Goal: Task Accomplishment & Management: Complete application form

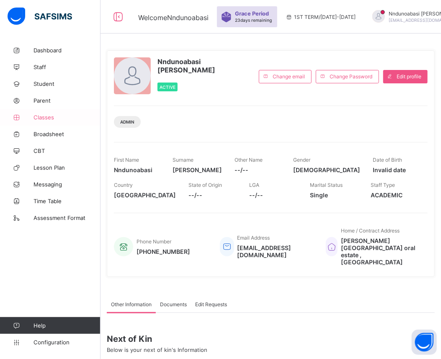
click at [41, 121] on link "Classes" at bounding box center [50, 117] width 101 height 17
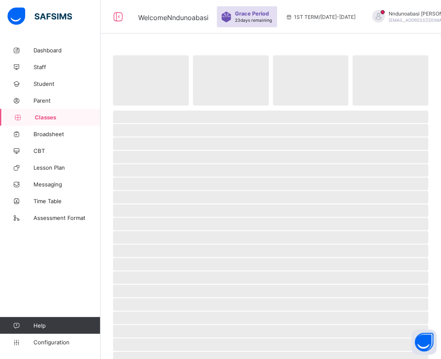
click at [41, 121] on link "Classes" at bounding box center [50, 117] width 101 height 17
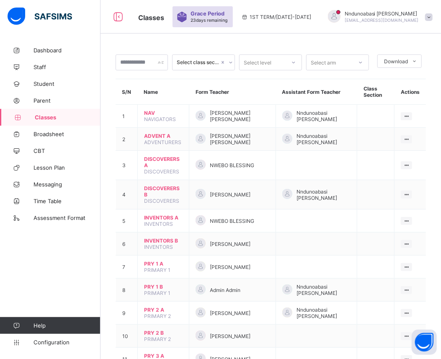
click at [157, 96] on th "Name" at bounding box center [164, 92] width 52 height 26
click at [377, 32] on div "Grace Period 23 days remaining 1ST TERM / 2025-2026 Nndunoabasi Akpan ndshuga@g…" at bounding box center [313, 17] width 280 height 34
click at [425, 18] on span at bounding box center [429, 17] width 8 height 8
click at [417, 13] on div "Nndunoabasi Akpan ndshuga@gmail.com" at bounding box center [378, 17] width 117 height 14
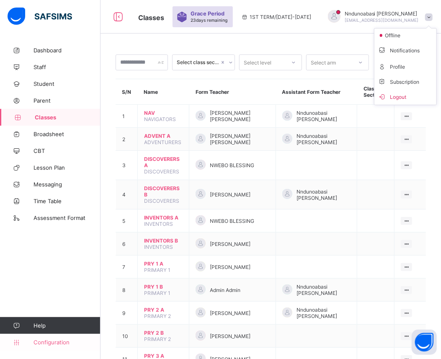
click at [49, 345] on span "Configuration" at bounding box center [67, 342] width 67 height 7
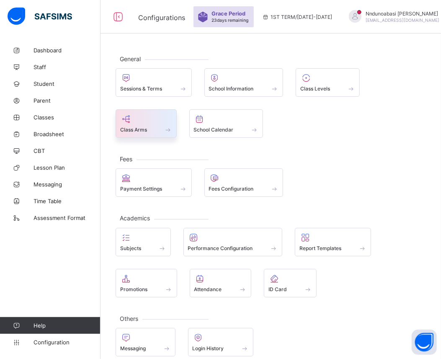
click at [156, 129] on div "Class Arms" at bounding box center [146, 129] width 52 height 7
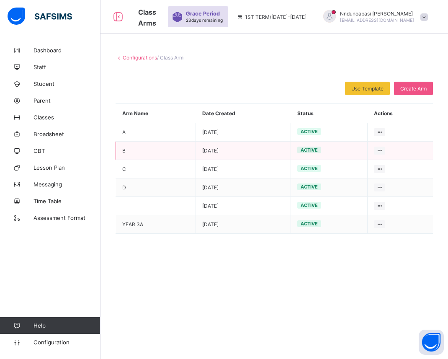
drag, startPoint x: 323, startPoint y: 151, endPoint x: 332, endPoint y: 151, distance: 9.2
click at [332, 151] on td "active" at bounding box center [329, 151] width 77 height 18
click at [408, 87] on span "Create Arm" at bounding box center [414, 88] width 26 height 6
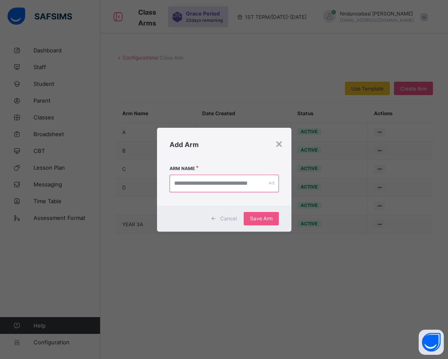
click at [220, 189] on input "text" at bounding box center [224, 184] width 109 height 18
type input "**********"
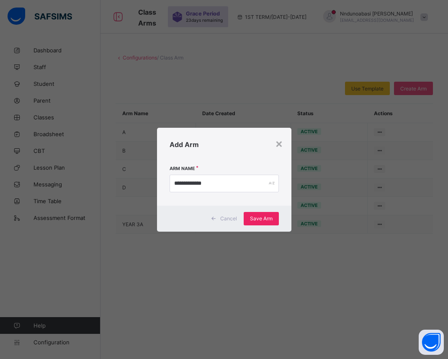
click at [253, 219] on span "Save Arm" at bounding box center [261, 218] width 23 height 6
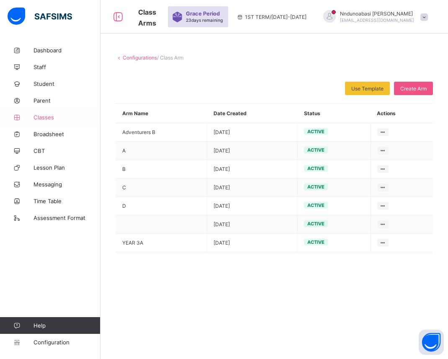
click at [54, 114] on link "Classes" at bounding box center [50, 117] width 101 height 17
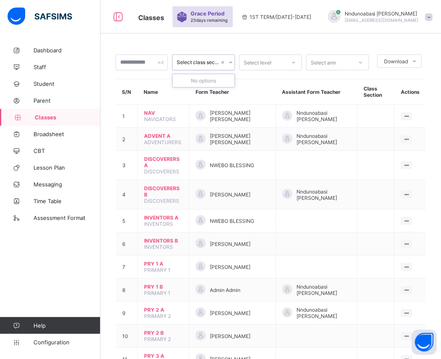
click at [233, 63] on icon at bounding box center [230, 62] width 5 height 8
click at [204, 84] on div "No options" at bounding box center [204, 80] width 62 height 13
click at [157, 65] on input "text" at bounding box center [142, 62] width 52 height 16
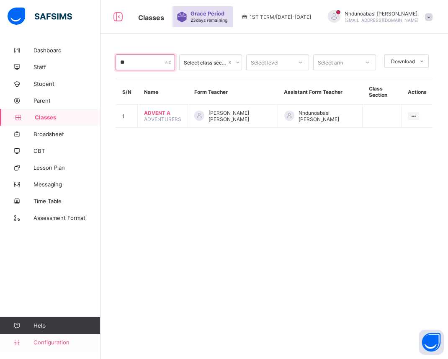
type input "**"
click at [48, 341] on span "Configuration" at bounding box center [67, 342] width 67 height 7
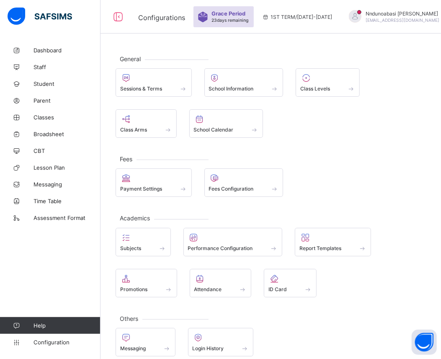
click at [130, 107] on div "Sessions & Terms School Information Class Levels Class Arms School Calendar" at bounding box center [271, 103] width 310 height 70
click at [132, 129] on span "Class Arms" at bounding box center [133, 130] width 27 height 6
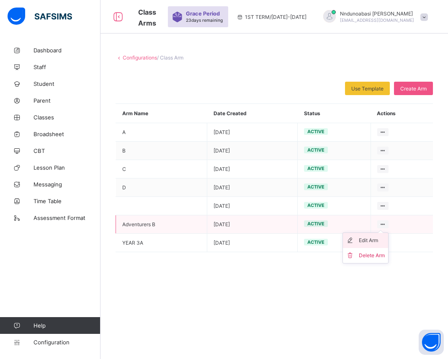
click at [377, 241] on div "Edit Arm" at bounding box center [372, 240] width 26 height 8
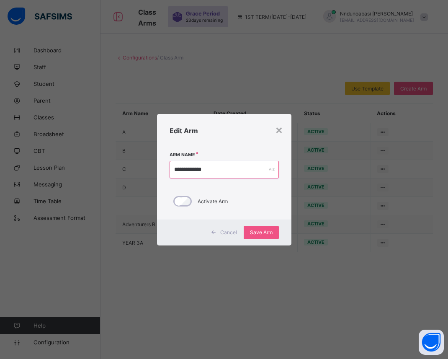
click at [209, 168] on input "**********" at bounding box center [224, 170] width 109 height 18
click at [202, 170] on input "**********" at bounding box center [224, 170] width 109 height 18
type input "*********"
click at [256, 229] on span "Save Arm" at bounding box center [261, 232] width 23 height 6
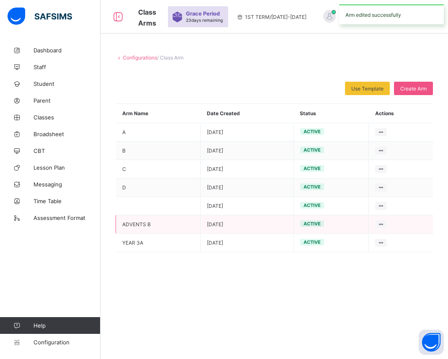
click at [311, 227] on span "active" at bounding box center [312, 224] width 17 height 6
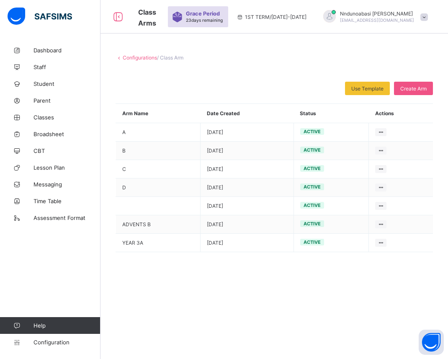
click at [334, 266] on div "**********" at bounding box center [275, 179] width 348 height 359
click at [61, 346] on link "Configuration" at bounding box center [50, 342] width 100 height 17
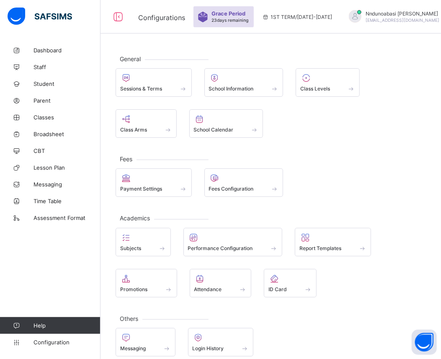
click at [90, 286] on div "Dashboard Staff Student Parent Classes Broadsheet CBT Lesson Plan Messaging Tim…" at bounding box center [50, 197] width 101 height 326
click at [138, 286] on span "Promotions" at bounding box center [133, 289] width 27 height 6
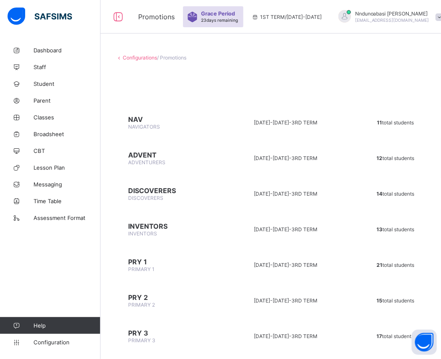
click at [315, 163] on td "2024-2025 - 3RD TERM" at bounding box center [285, 157] width 129 height 31
click at [116, 19] on icon at bounding box center [118, 17] width 14 height 12
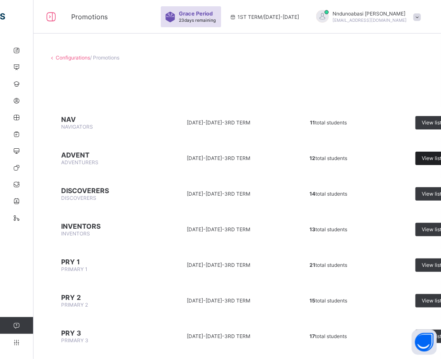
click at [430, 159] on span "View list" at bounding box center [432, 158] width 20 height 6
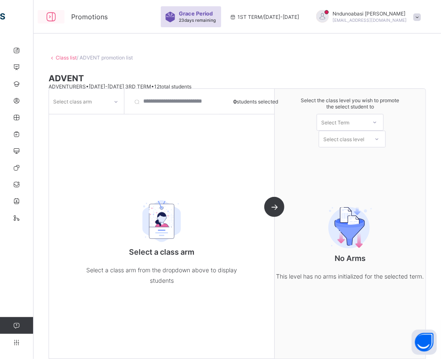
click at [56, 16] on icon at bounding box center [51, 17] width 14 height 12
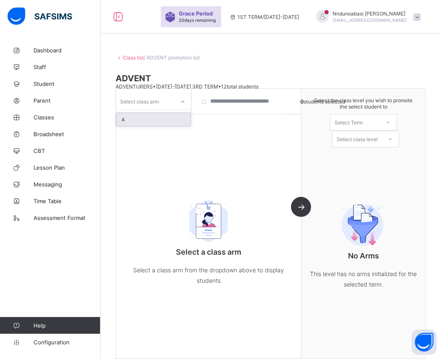
click at [174, 115] on div "A" at bounding box center [153, 119] width 74 height 13
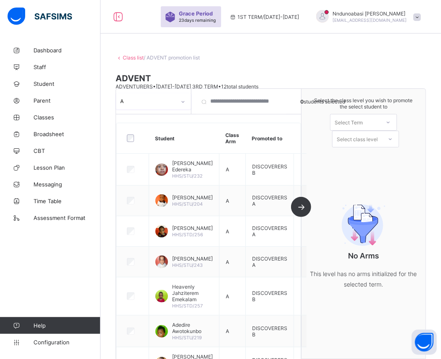
click at [391, 122] on icon at bounding box center [388, 122] width 5 height 8
click at [382, 139] on div "1ST TERM [DATE]-[DATE]" at bounding box center [364, 143] width 66 height 19
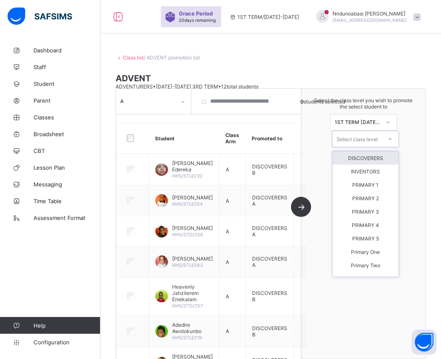
click at [393, 139] on icon at bounding box center [390, 139] width 5 height 8
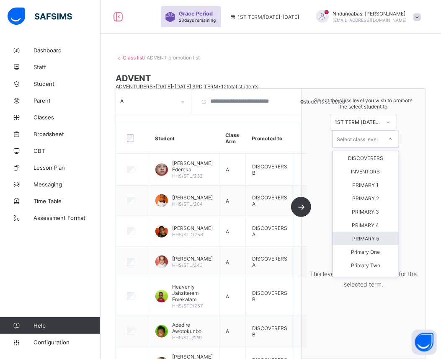
click at [393, 139] on icon at bounding box center [390, 139] width 5 height 8
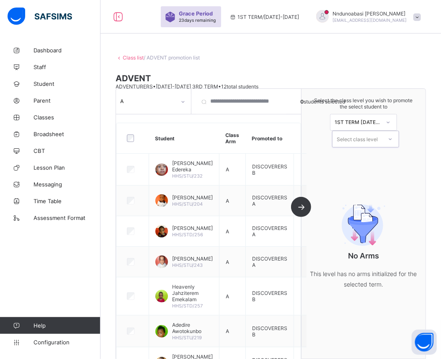
click at [382, 139] on div "Select class level" at bounding box center [357, 139] width 49 height 12
type input "*"
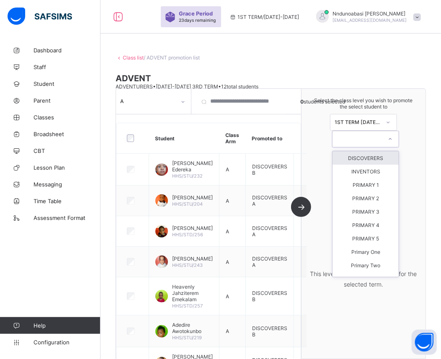
click at [130, 59] on link "Class list" at bounding box center [133, 57] width 21 height 6
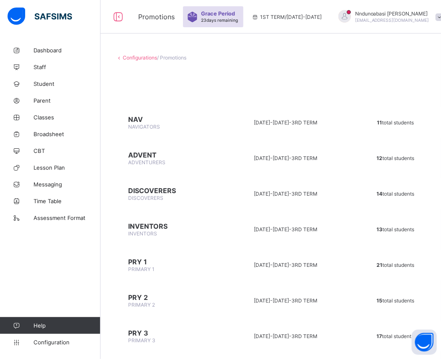
click at [161, 186] on span "DISCOVERERS" at bounding box center [168, 190] width 80 height 8
click at [44, 117] on span "Classes" at bounding box center [67, 117] width 67 height 7
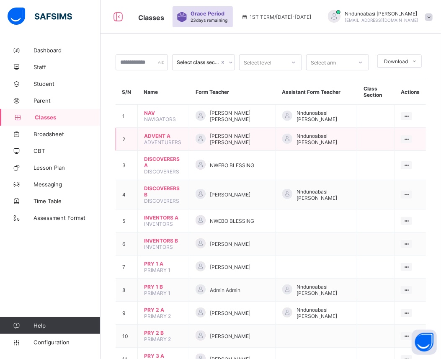
click at [171, 133] on span "ADVENT A" at bounding box center [163, 136] width 39 height 6
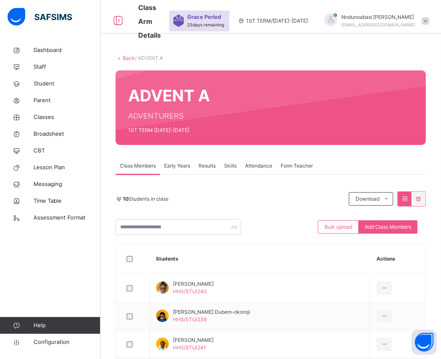
click at [408, 200] on icon at bounding box center [404, 199] width 7 height 6
click at [296, 165] on span "Form Teacher" at bounding box center [297, 166] width 32 height 8
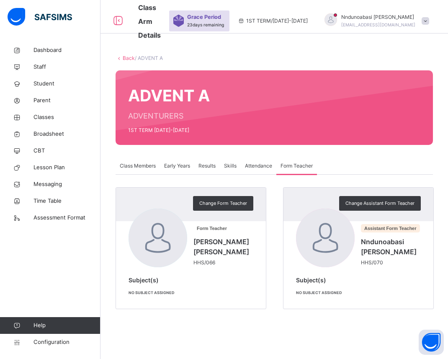
click at [436, 123] on div "Back / ADVENT A ADVENT A ADVENTURERS 1ST TERM 2025-2026 Class Members Early Yea…" at bounding box center [275, 186] width 348 height 288
click at [223, 159] on div "Skills" at bounding box center [230, 166] width 21 height 17
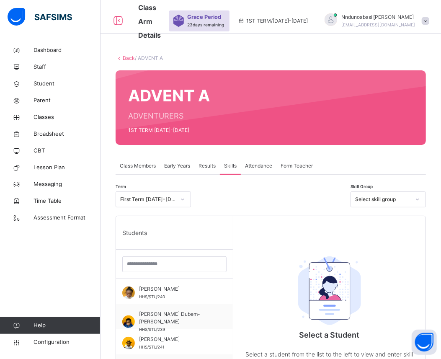
click at [178, 59] on div "Back / ADVENT A" at bounding box center [271, 58] width 310 height 8
click at [125, 57] on link "Back" at bounding box center [129, 58] width 12 height 6
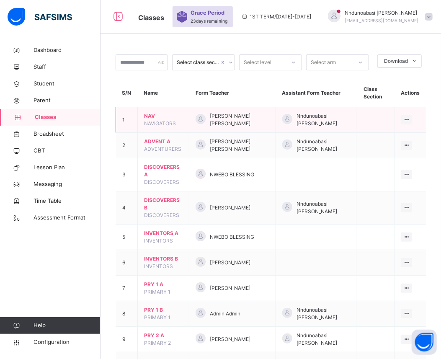
click at [230, 123] on span "[PERSON_NAME] [PERSON_NAME]" at bounding box center [239, 119] width 59 height 15
click at [396, 134] on div "View Class" at bounding box center [385, 136] width 48 height 8
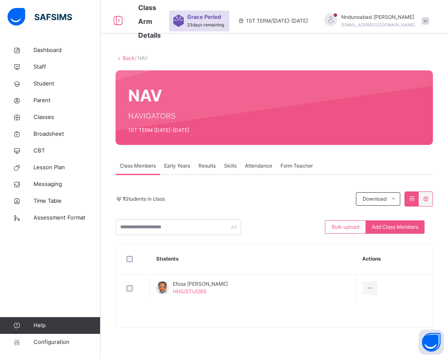
click at [124, 59] on link "Back" at bounding box center [129, 58] width 12 height 6
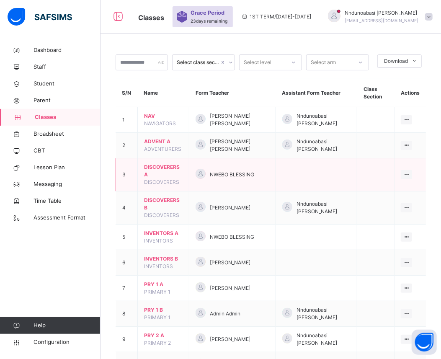
click at [292, 172] on td at bounding box center [316, 174] width 81 height 33
click at [395, 194] on div "View Class" at bounding box center [385, 191] width 48 height 8
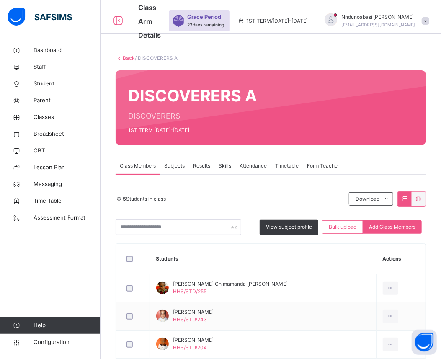
click at [393, 194] on span at bounding box center [386, 198] width 13 height 13
click at [413, 225] on span "Add Class Members" at bounding box center [392, 227] width 47 height 8
click at [0, 0] on div "× Add Student Students Without Class Samuel Aderoju Aborisade HHS/STU/158 Toluw…" at bounding box center [0, 0] width 0 height 0
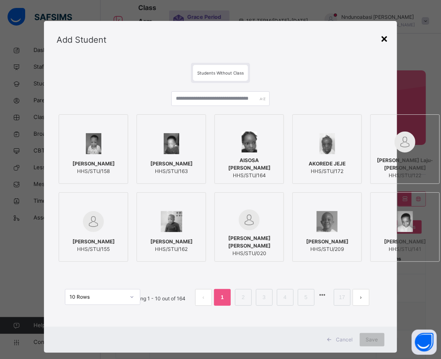
click at [383, 34] on div "×" at bounding box center [385, 38] width 8 height 18
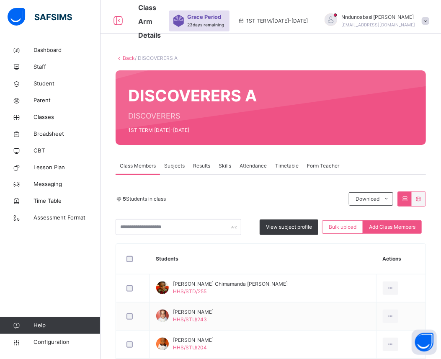
click at [320, 170] on div "Form Teacher" at bounding box center [323, 166] width 41 height 17
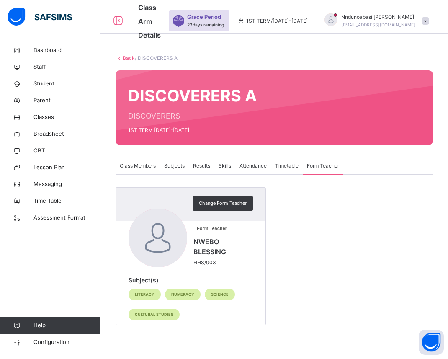
click at [291, 176] on div "Change Form Teacher Form Teacher NWEBO BLESSING HHS/003 Subject(s) LITERACY NUM…" at bounding box center [275, 250] width 318 height 150
click at [226, 203] on span "Change Form Teacher" at bounding box center [223, 203] width 48 height 7
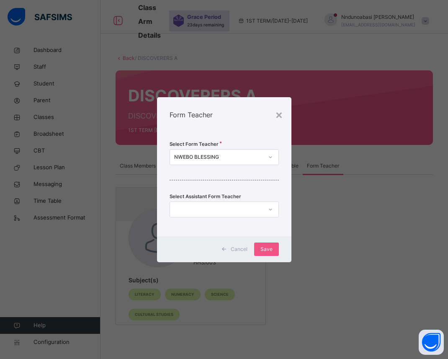
click at [269, 157] on icon at bounding box center [270, 157] width 5 height 8
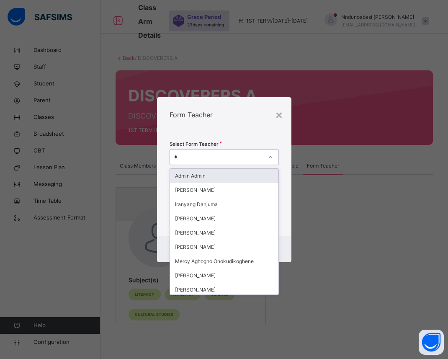
type input "**"
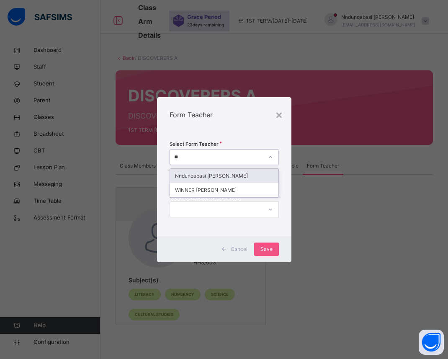
click at [258, 175] on div "Nndunoabasi [PERSON_NAME]" at bounding box center [224, 176] width 109 height 14
click at [258, 175] on div "Select Form Teacher option Nndunoabasi Akpan focused, 20 of 76. 2 results avail…" at bounding box center [224, 184] width 134 height 104
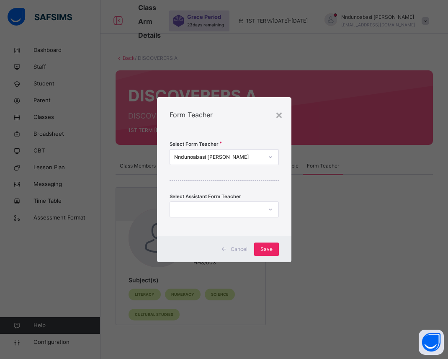
click at [269, 249] on span "Save" at bounding box center [267, 250] width 12 height 8
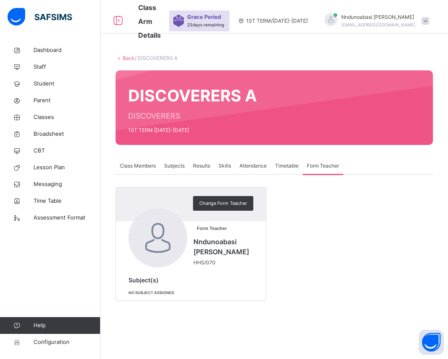
click at [128, 57] on link "Back" at bounding box center [129, 58] width 12 height 6
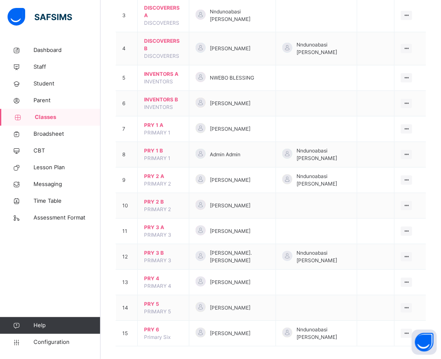
scroll to position [168, 0]
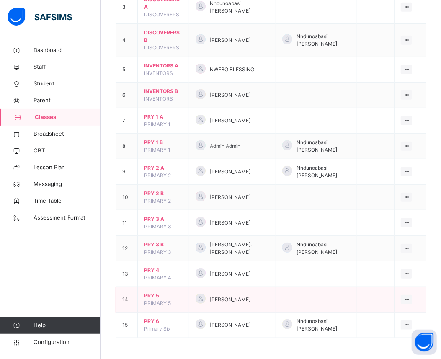
click at [242, 302] on span "[PERSON_NAME]" at bounding box center [230, 300] width 41 height 8
drag, startPoint x: 242, startPoint y: 302, endPoint x: 272, endPoint y: 302, distance: 30.2
click at [241, 302] on span "[PERSON_NAME]" at bounding box center [230, 300] width 41 height 8
click at [410, 300] on icon at bounding box center [406, 299] width 7 height 6
click at [390, 317] on div "View Class" at bounding box center [385, 316] width 48 height 8
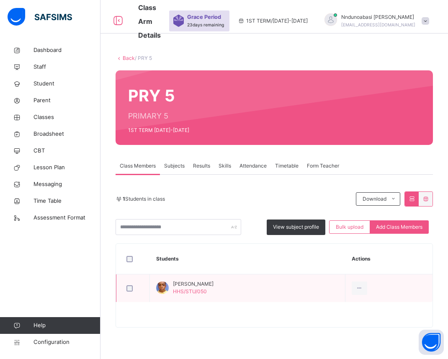
drag, startPoint x: 377, startPoint y: 305, endPoint x: 348, endPoint y: 284, distance: 36.4
click at [348, 284] on table "Students Actions Joshua Afamsinachukwu Orakwue HHS/STU/050 View Profile Remove …" at bounding box center [274, 285] width 317 height 83
click at [346, 284] on td "Joshua Afamsinachukwu Orakwue HHS/STU/050" at bounding box center [248, 288] width 196 height 28
click at [334, 278] on td "Joshua Afamsinachukwu Orakwue HHS/STU/050" at bounding box center [248, 288] width 196 height 28
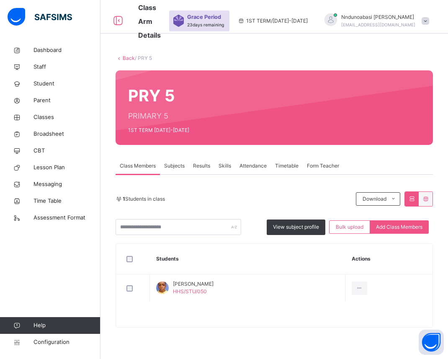
click at [126, 60] on link "Back" at bounding box center [129, 58] width 12 height 6
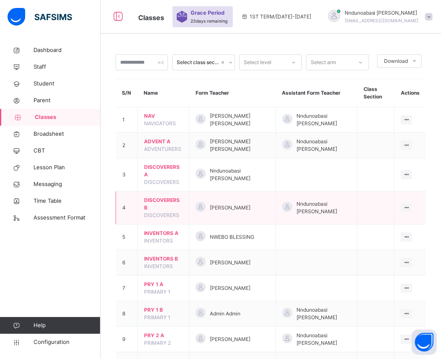
click at [213, 206] on div "[PERSON_NAME]" at bounding box center [233, 208] width 74 height 12
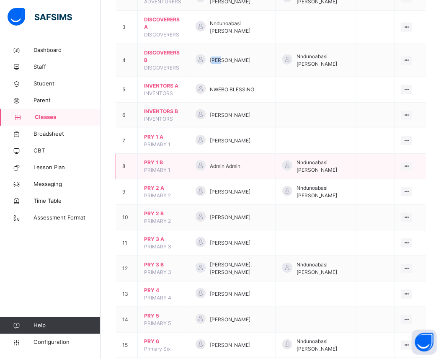
scroll to position [168, 0]
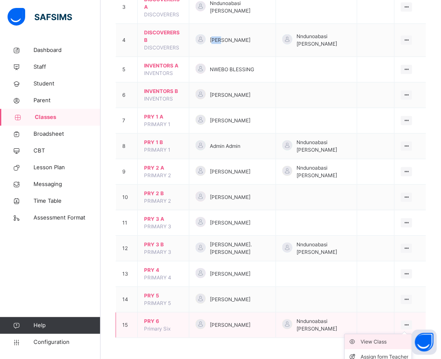
click at [400, 342] on div "View Class" at bounding box center [385, 342] width 48 height 8
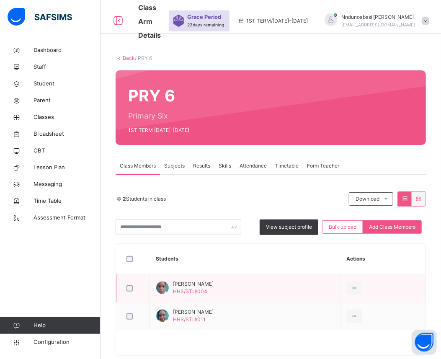
click at [341, 301] on td "Nathan Imevbore HHS/STU/004" at bounding box center [245, 288] width 191 height 28
click at [320, 294] on td "Nathan Imevbore HHS/STU/004" at bounding box center [245, 288] width 191 height 28
click at [313, 290] on td "Nathan Imevbore HHS/STU/004" at bounding box center [245, 288] width 191 height 28
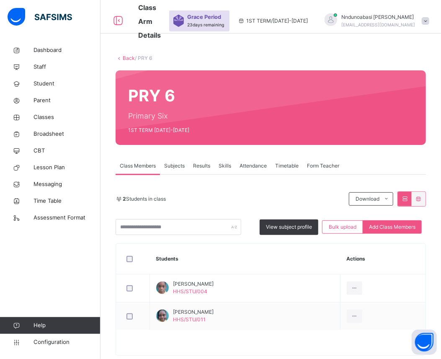
click at [274, 222] on div "2 Students in class Download Pdf Report Excel Report View subject profile Bulk …" at bounding box center [271, 213] width 310 height 44
click at [239, 200] on div "2 Students in class" at bounding box center [230, 199] width 229 height 8
click at [128, 60] on link "Back" at bounding box center [129, 58] width 12 height 6
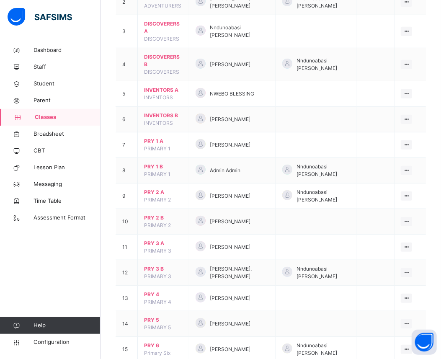
scroll to position [168, 0]
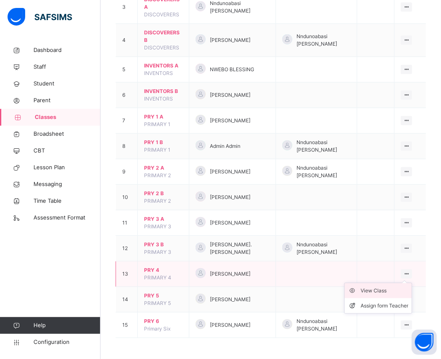
click at [397, 290] on div "View Class" at bounding box center [385, 291] width 48 height 8
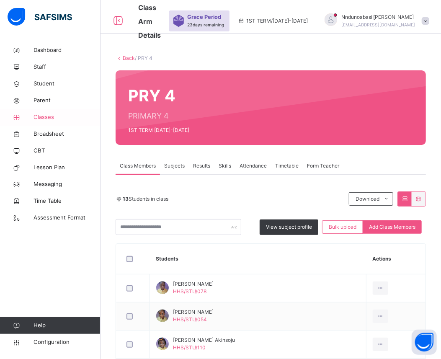
click at [79, 119] on span "Classes" at bounding box center [67, 117] width 67 height 8
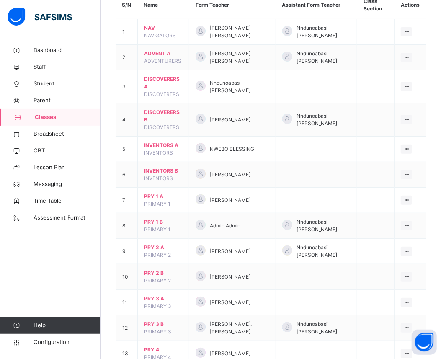
scroll to position [111, 0]
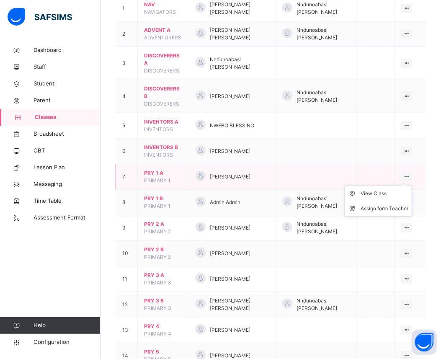
click at [412, 186] on ul "View Class Assign form Teacher" at bounding box center [378, 201] width 68 height 31
click at [405, 190] on div "View Class" at bounding box center [385, 193] width 48 height 8
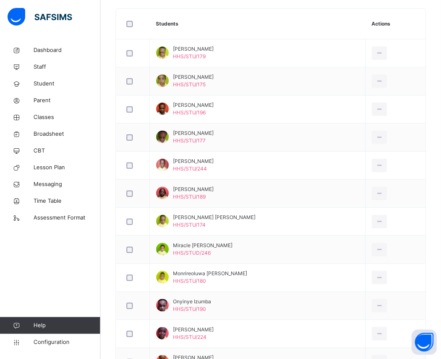
scroll to position [233, 0]
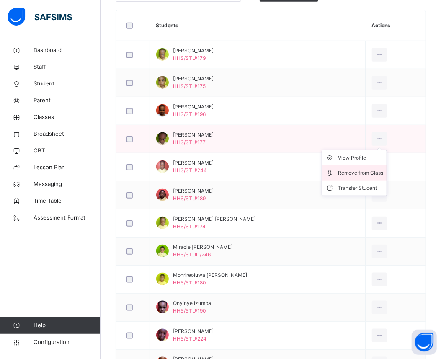
click at [383, 172] on div "Remove from Class" at bounding box center [360, 173] width 45 height 8
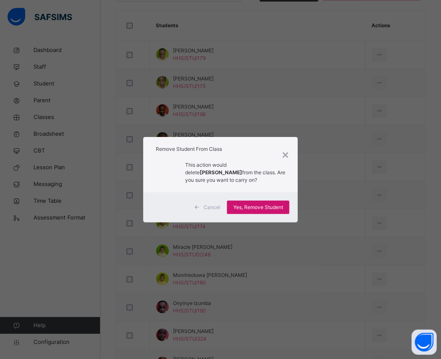
click at [266, 207] on span "Yes, Remove Student" at bounding box center [258, 208] width 50 height 8
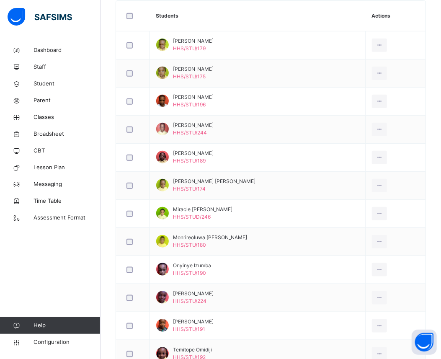
scroll to position [224, 0]
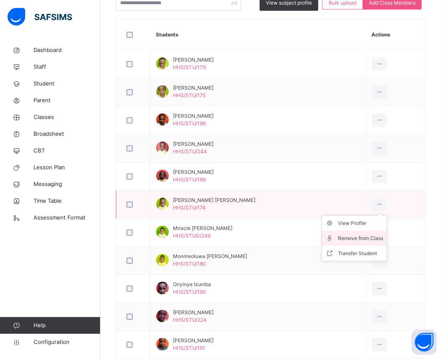
click at [375, 235] on div "Remove from Class" at bounding box center [360, 238] width 45 height 8
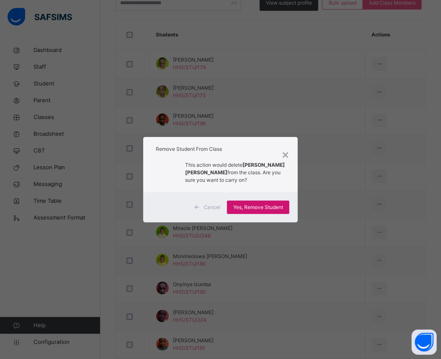
click at [269, 208] on span "Yes, Remove Student" at bounding box center [258, 208] width 50 height 8
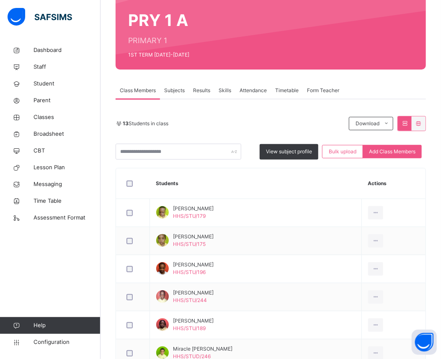
scroll to position [0, 0]
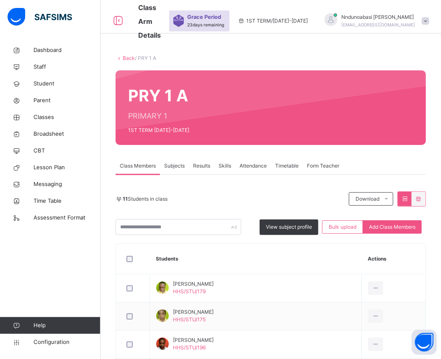
click at [127, 59] on link "Back" at bounding box center [129, 58] width 12 height 6
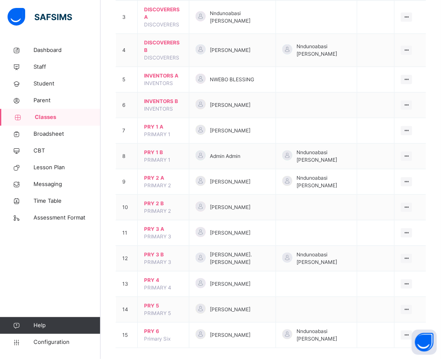
scroll to position [168, 0]
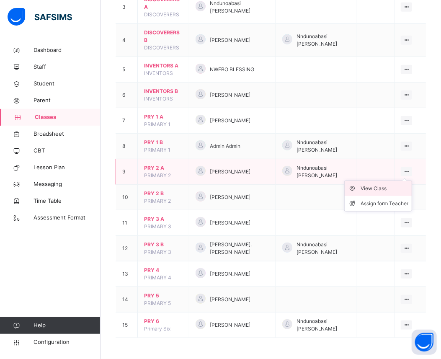
click at [397, 188] on div "View Class" at bounding box center [385, 188] width 48 height 8
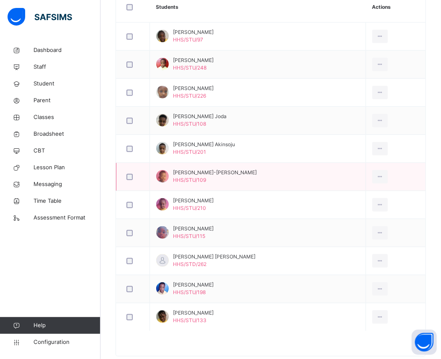
scroll to position [270, 0]
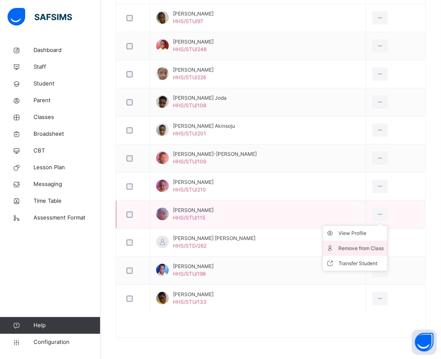
click at [374, 247] on div "Remove from Class" at bounding box center [361, 248] width 45 height 8
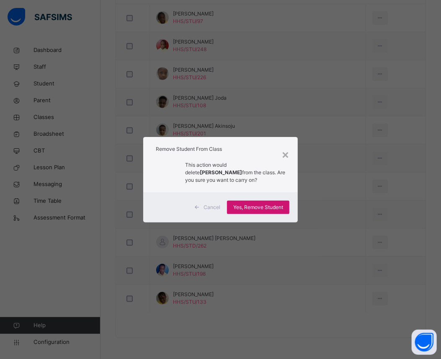
click at [277, 209] on span "Yes, Remove Student" at bounding box center [258, 208] width 50 height 8
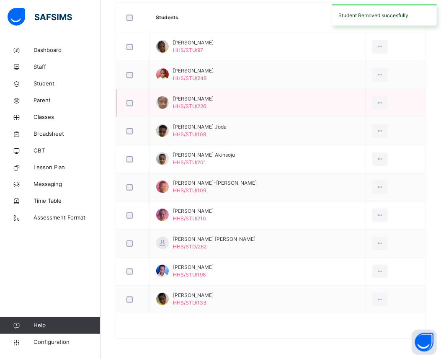
scroll to position [242, 0]
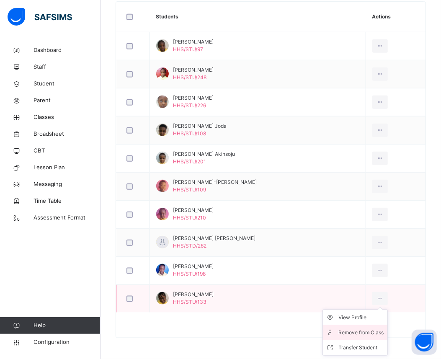
click at [367, 332] on div "Remove from Class" at bounding box center [361, 332] width 45 height 8
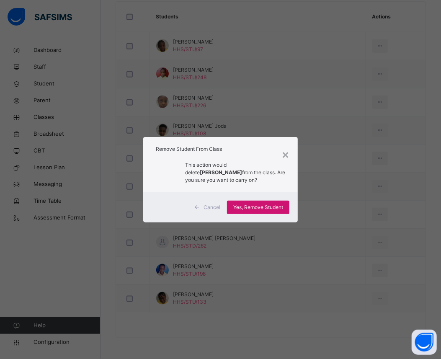
click at [270, 208] on span "Yes, Remove Student" at bounding box center [258, 208] width 50 height 8
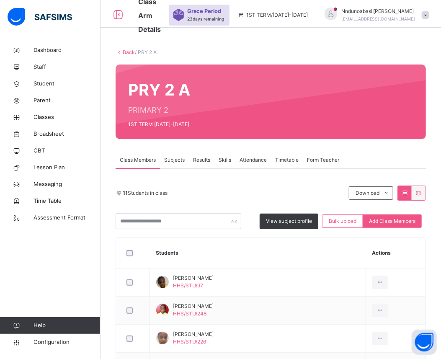
scroll to position [0, 0]
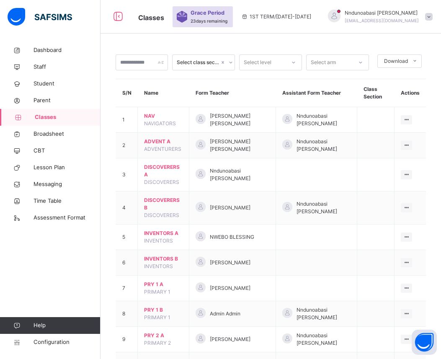
scroll to position [168, 0]
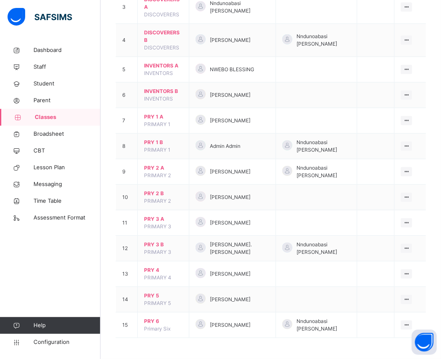
click at [0, 0] on div "View Class" at bounding box center [0, 0] width 0 height 0
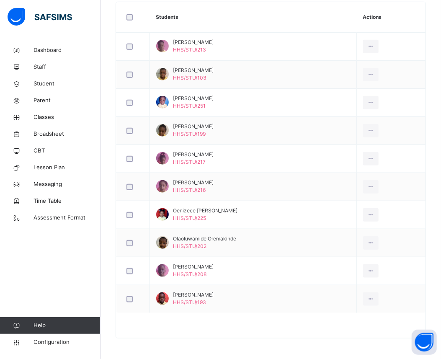
scroll to position [242, 0]
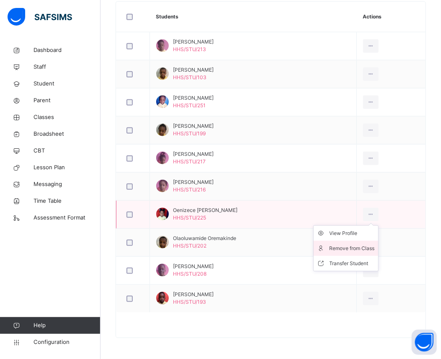
click at [365, 248] on div "Remove from Class" at bounding box center [352, 248] width 45 height 8
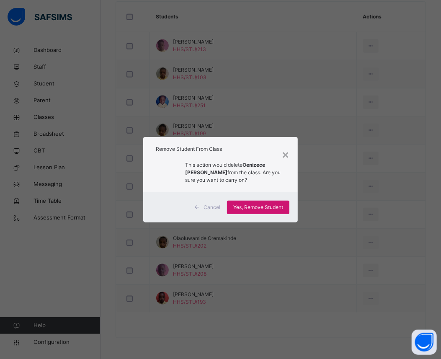
click at [271, 209] on span "Yes, Remove Student" at bounding box center [258, 208] width 50 height 8
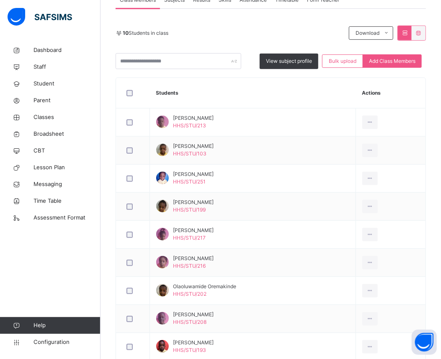
scroll to position [168, 0]
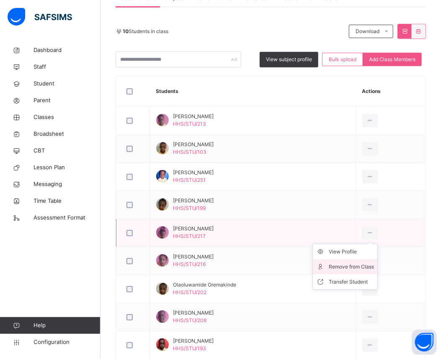
click at [361, 263] on div "Remove from Class" at bounding box center [351, 267] width 45 height 8
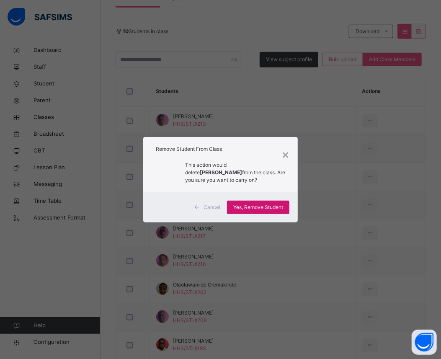
click at [274, 204] on span "Yes, Remove Student" at bounding box center [258, 208] width 50 height 8
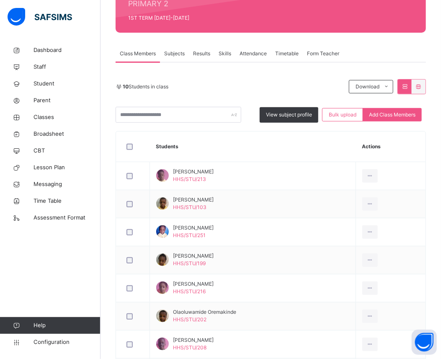
scroll to position [111, 0]
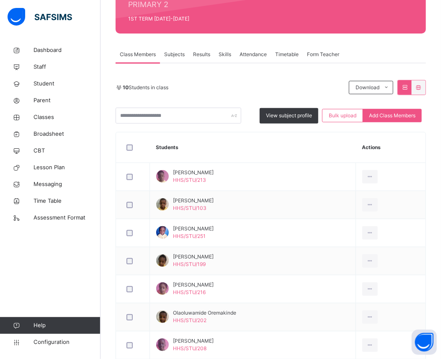
click at [274, 204] on td "Ayodimeji Omidiji HHS/STU/103" at bounding box center [253, 205] width 206 height 28
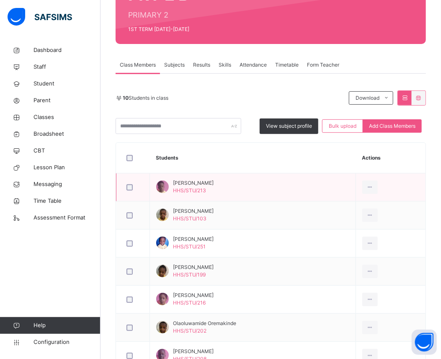
scroll to position [18, 0]
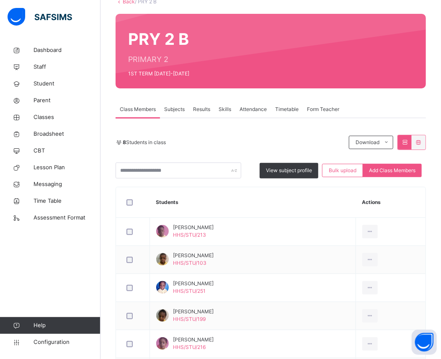
scroll to position [56, 0]
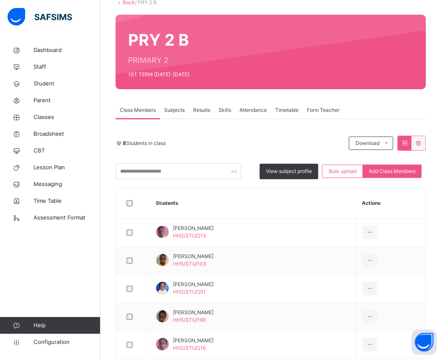
click at [126, 2] on link "Back" at bounding box center [129, 2] width 12 height 6
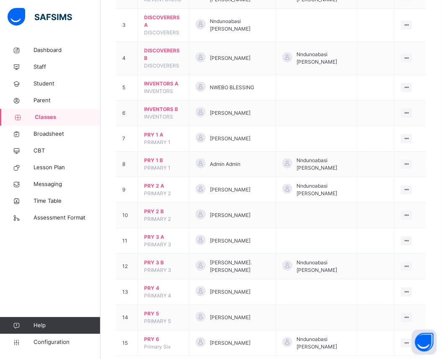
scroll to position [168, 0]
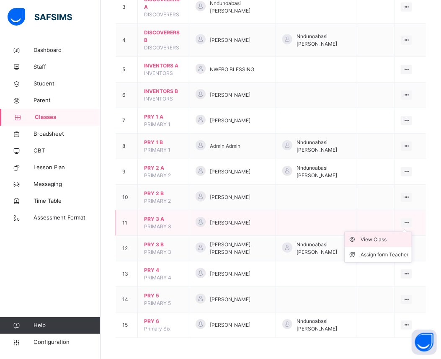
click at [403, 237] on div "View Class" at bounding box center [385, 239] width 48 height 8
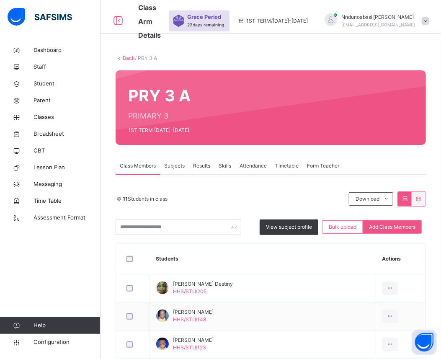
click at [125, 57] on link "Back" at bounding box center [129, 58] width 12 height 6
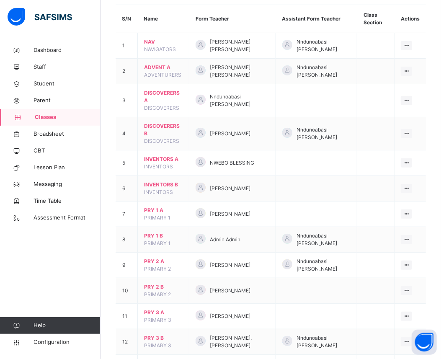
scroll to position [93, 0]
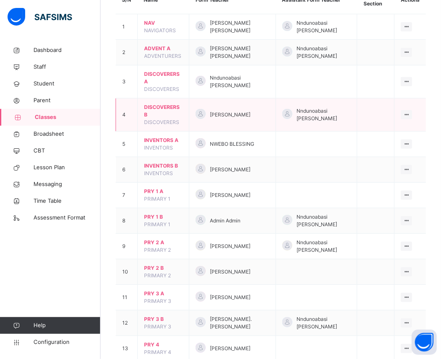
click at [250, 108] on td "[PERSON_NAME]" at bounding box center [232, 114] width 87 height 33
click at [250, 109] on div "[PERSON_NAME]" at bounding box center [233, 115] width 74 height 12
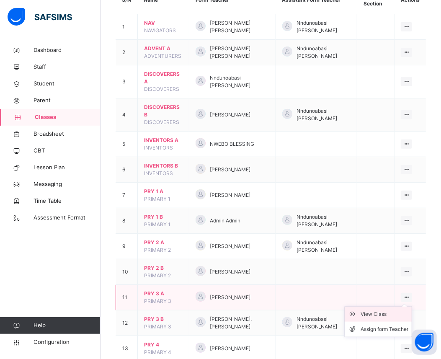
click at [378, 315] on div "View Class" at bounding box center [385, 314] width 48 height 8
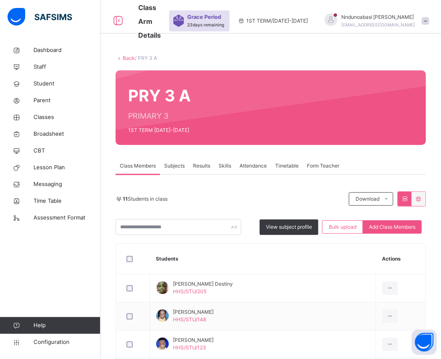
click at [124, 59] on link "Back" at bounding box center [129, 58] width 12 height 6
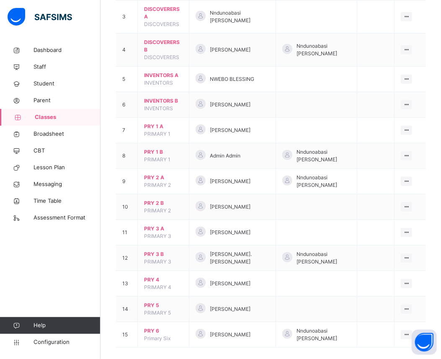
scroll to position [168, 0]
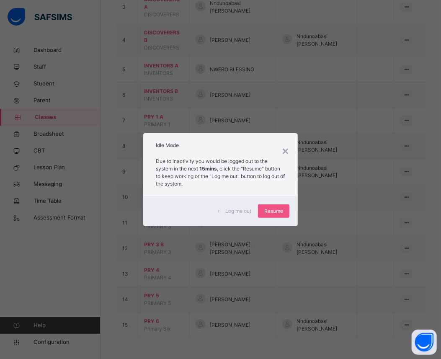
click at [256, 170] on p "Due to inactivity you would be logged out to the system in the next 15mins , cl…" at bounding box center [220, 173] width 129 height 30
click at [273, 210] on span "Resume" at bounding box center [273, 211] width 19 height 8
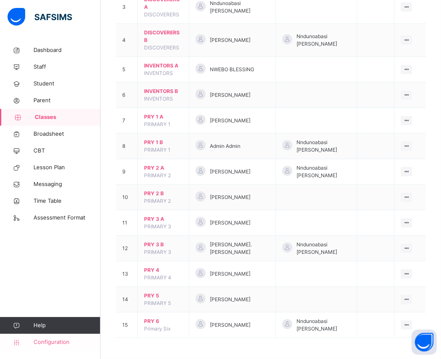
click at [57, 341] on span "Configuration" at bounding box center [67, 342] width 67 height 8
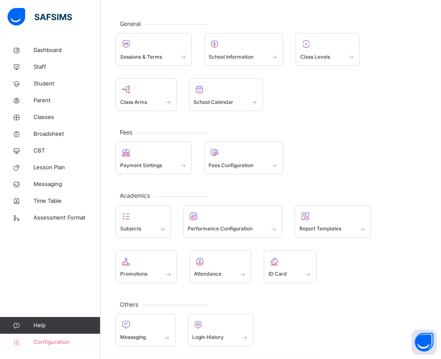
scroll to position [36, 0]
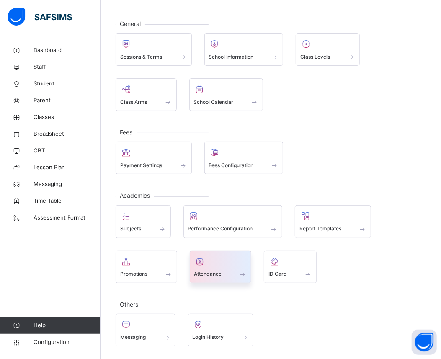
click at [218, 260] on div at bounding box center [220, 261] width 53 height 13
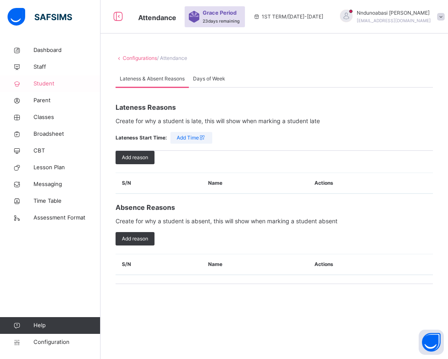
click at [54, 82] on span "Student" at bounding box center [67, 84] width 67 height 8
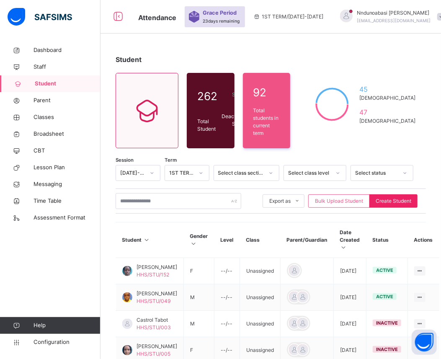
click at [407, 198] on span "Create Student" at bounding box center [394, 201] width 36 height 8
select select "**"
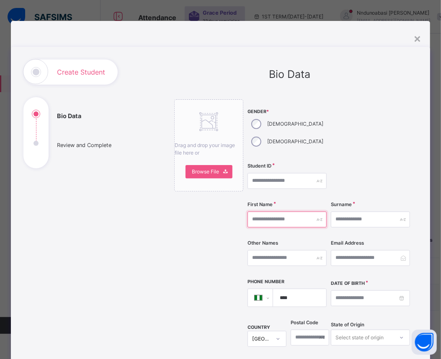
click at [267, 212] on input "text" at bounding box center [287, 220] width 79 height 16
type input "********"
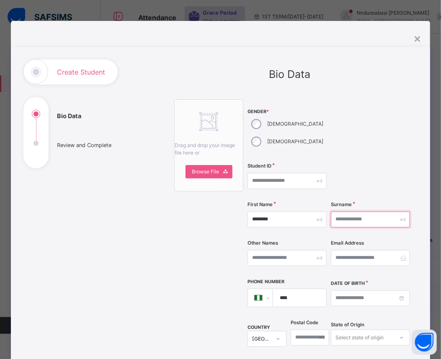
click at [375, 212] on input "text" at bounding box center [370, 220] width 79 height 16
type input "********"
click at [288, 250] on input "text" at bounding box center [287, 258] width 79 height 16
click at [370, 250] on input "email" at bounding box center [370, 258] width 79 height 16
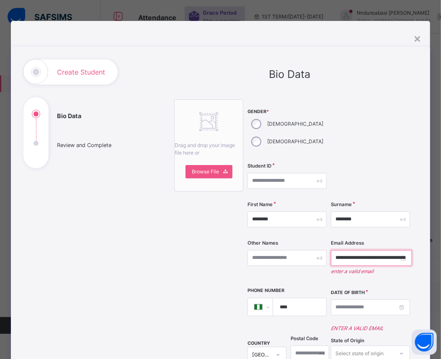
type input "**********"
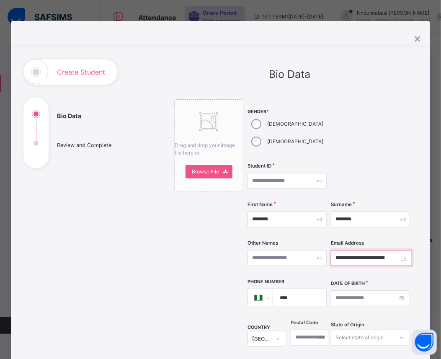
type input "**********"
click at [351, 290] on input at bounding box center [370, 298] width 79 height 16
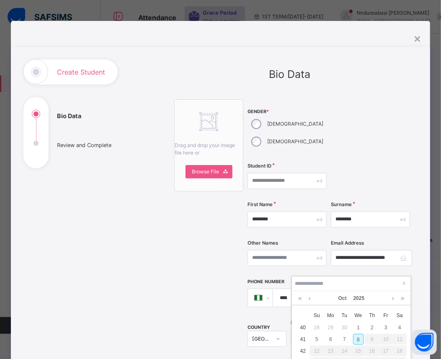
type input "**********"
type input "*"
click at [393, 290] on input "**********" at bounding box center [370, 298] width 79 height 16
type input "**********"
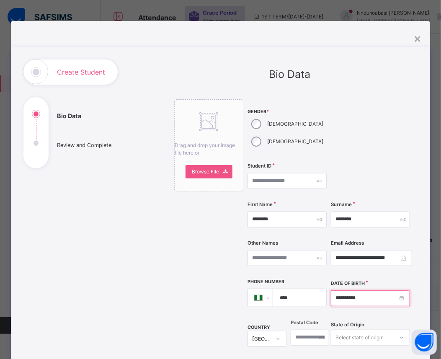
click at [362, 290] on input "**********" at bounding box center [370, 298] width 79 height 16
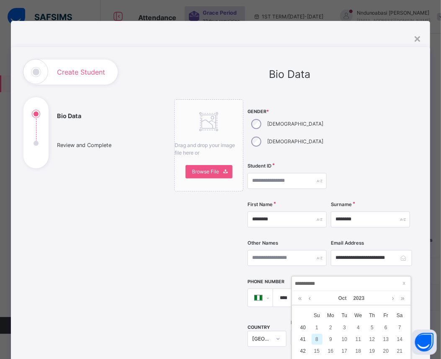
click at [306, 283] on input "**********" at bounding box center [352, 283] width 114 height 9
type input "**********"
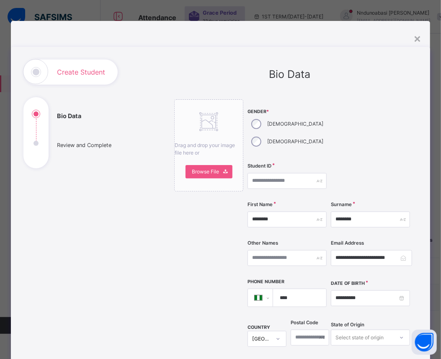
click at [417, 273] on div "**********" at bounding box center [290, 323] width 256 height 529
click at [396, 290] on input "**********" at bounding box center [370, 298] width 79 height 16
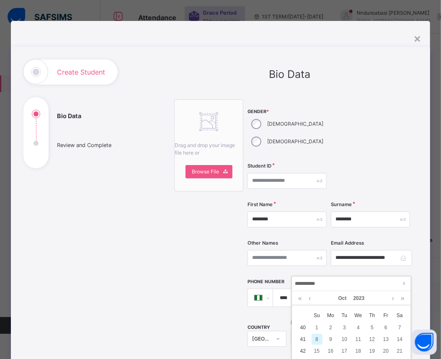
click at [308, 284] on input "**********" at bounding box center [352, 283] width 114 height 9
type input "**********"
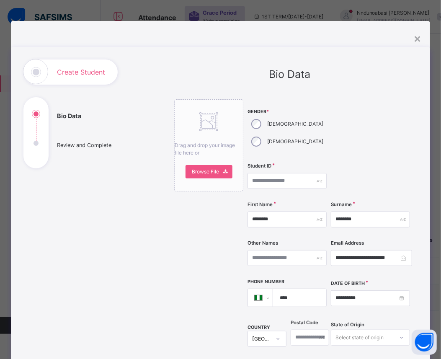
click at [290, 289] on input "****" at bounding box center [298, 298] width 47 height 18
type input "**********"
click at [358, 330] on div "Select state of origin" at bounding box center [370, 338] width 79 height 16
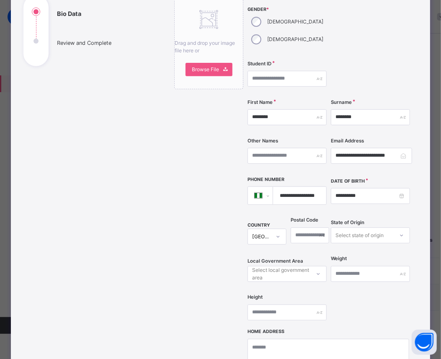
click at [162, 296] on div "**********" at bounding box center [290, 221] width 256 height 529
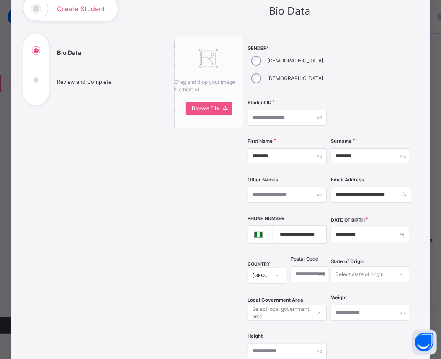
scroll to position [47, 0]
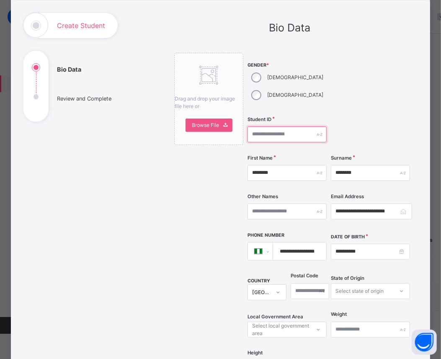
click at [299, 127] on input "text" at bounding box center [287, 135] width 79 height 16
type input "*"
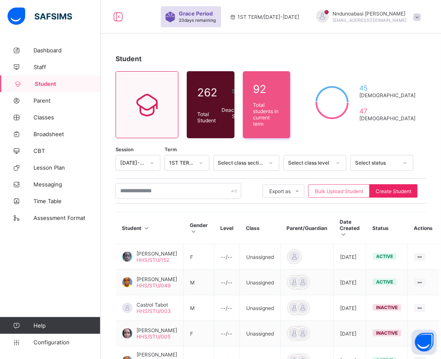
click at [399, 190] on span "Create Student" at bounding box center [394, 191] width 36 height 6
select select "**"
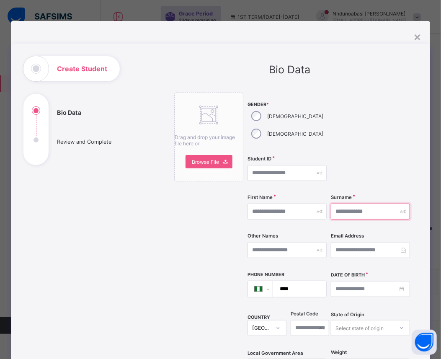
click at [401, 204] on div at bounding box center [370, 212] width 79 height 16
click at [250, 108] on div "[DEMOGRAPHIC_DATA]" at bounding box center [287, 116] width 78 height 18
click at [301, 165] on input "text" at bounding box center [287, 173] width 79 height 16
type input "**********"
click at [289, 204] on input "text" at bounding box center [287, 212] width 79 height 16
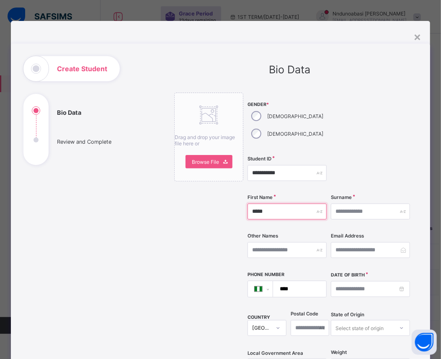
type input "*****"
click at [373, 204] on input "text" at bounding box center [370, 212] width 79 height 16
type input "*******"
click at [292, 242] on input "text" at bounding box center [287, 250] width 79 height 16
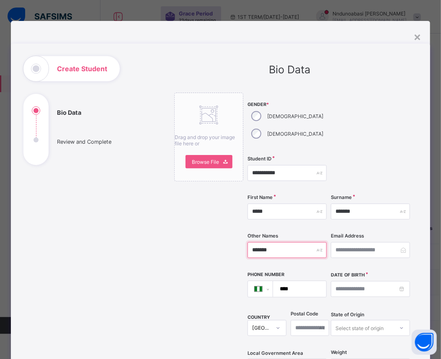
type input "*******"
click at [357, 242] on input "email" at bounding box center [370, 250] width 79 height 16
type input "**********"
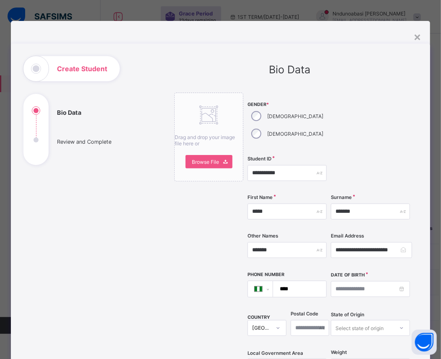
click at [309, 281] on input "****" at bounding box center [298, 289] width 47 height 16
type input "**********"
click at [339, 281] on input at bounding box center [370, 289] width 79 height 16
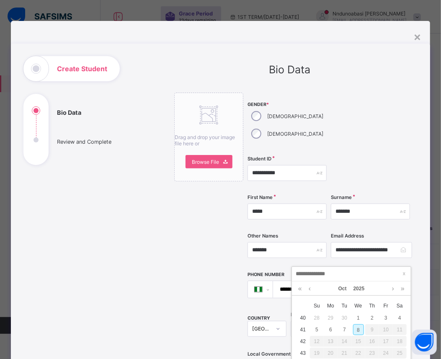
type input "**********"
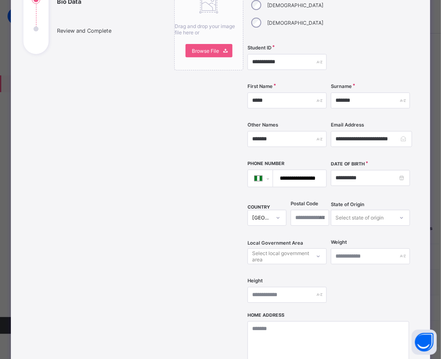
scroll to position [111, 0]
click at [251, 329] on textarea at bounding box center [328, 363] width 161 height 84
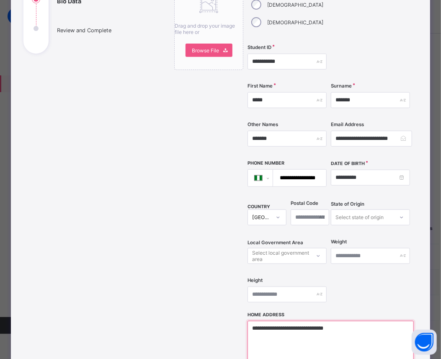
scroll to position [273, 0]
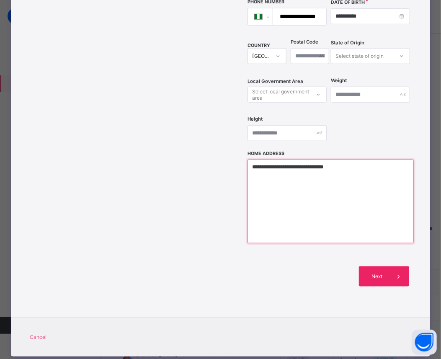
type textarea "**********"
click at [387, 273] on span "Next" at bounding box center [377, 276] width 24 height 6
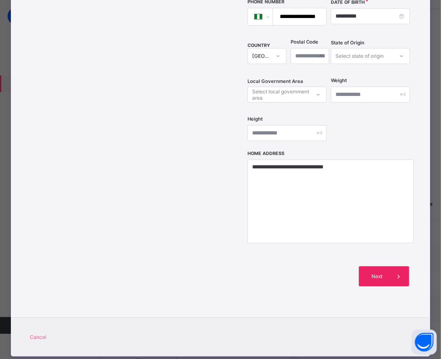
scroll to position [56, 0]
click at [406, 266] on span at bounding box center [399, 276] width 20 height 20
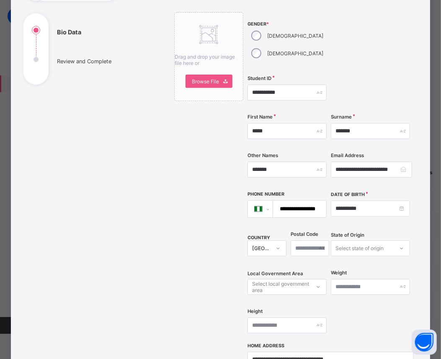
scroll to position [0, 0]
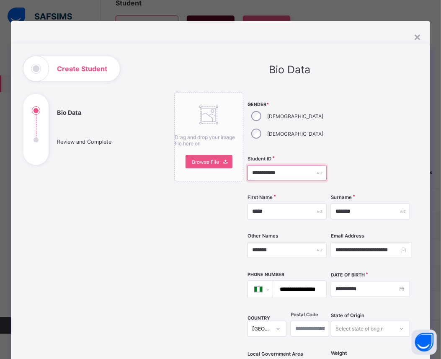
click at [286, 165] on input "**********" at bounding box center [287, 173] width 79 height 16
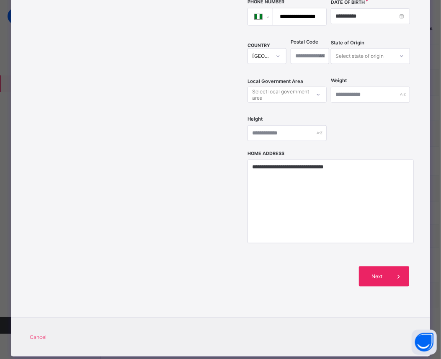
click at [374, 266] on div "Next" at bounding box center [384, 276] width 50 height 20
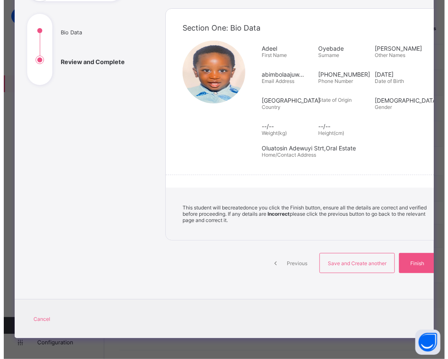
scroll to position [77, 0]
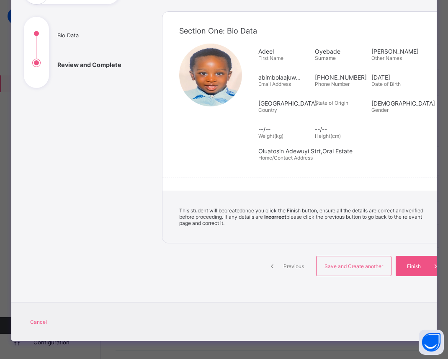
click at [282, 264] on span "Previous" at bounding box center [293, 266] width 23 height 6
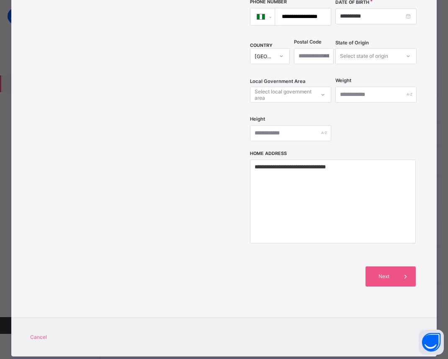
scroll to position [0, 0]
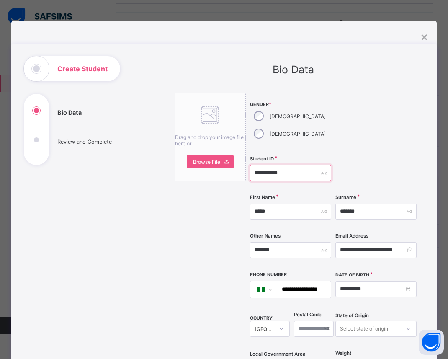
click at [297, 165] on input "**********" at bounding box center [290, 173] width 81 height 16
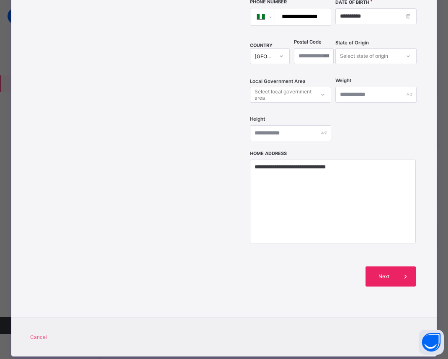
type input "**********"
click at [385, 266] on div "Next" at bounding box center [391, 276] width 50 height 20
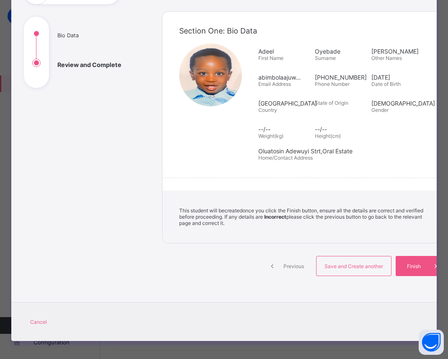
click at [206, 90] on img at bounding box center [210, 75] width 63 height 63
click at [65, 65] on ul "Bio Data Review and Complete" at bounding box center [87, 58] width 126 height 59
click at [207, 77] on img at bounding box center [210, 75] width 63 height 63
click at [243, 31] on span "Section One: Bio Data" at bounding box center [218, 30] width 78 height 9
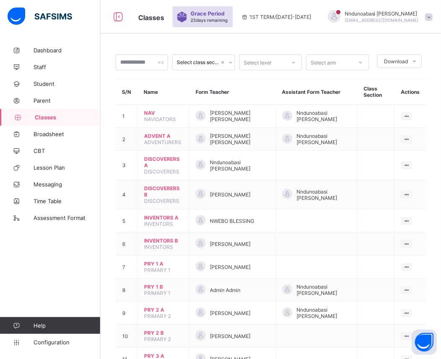
click at [63, 116] on span "Classes" at bounding box center [68, 117] width 66 height 7
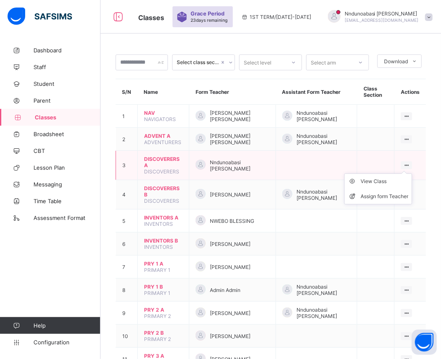
click at [410, 162] on icon at bounding box center [406, 165] width 7 height 6
click at [387, 181] on div "View Class" at bounding box center [385, 181] width 48 height 8
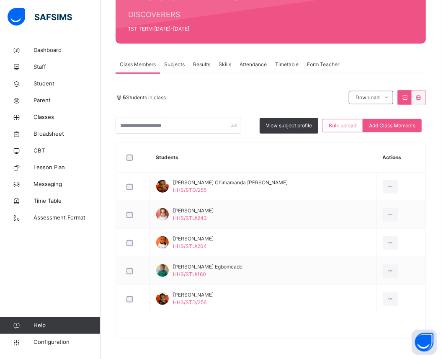
scroll to position [102, 0]
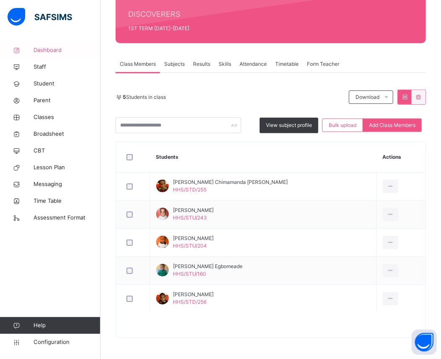
click at [52, 45] on link "Dashboard" at bounding box center [50, 50] width 101 height 17
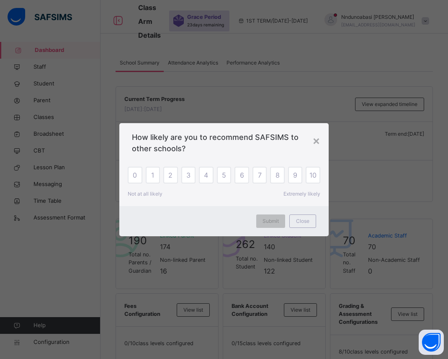
click at [154, 93] on div "× How likely are you to recommend SAFSIMS to other schools? 0 1 2 3 4 5 6 7 8 9…" at bounding box center [224, 179] width 448 height 359
click at [321, 140] on div "How likely are you to recommend SAFSIMS to other schools?" at bounding box center [223, 140] width 209 height 35
click at [318, 140] on div "×" at bounding box center [317, 141] width 8 height 18
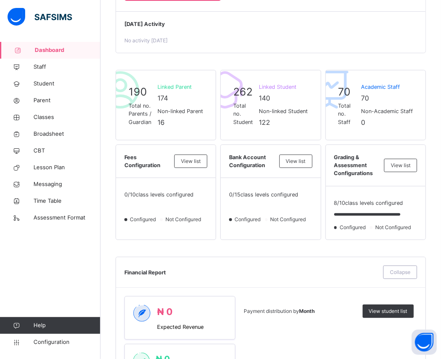
scroll to position [186, 0]
